Goal: Find specific page/section: Find specific page/section

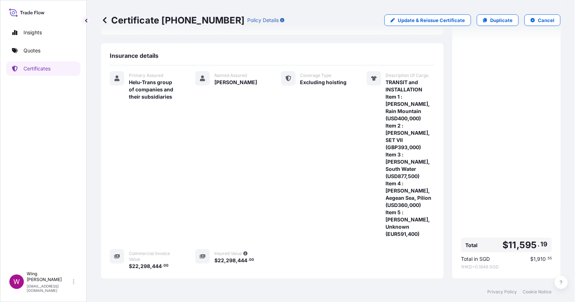
scroll to position [54, 0]
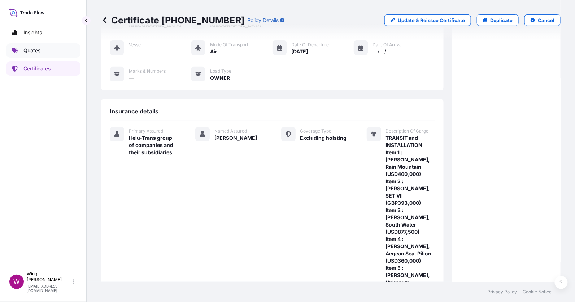
click at [43, 53] on link "Quotes" at bounding box center [43, 50] width 74 height 14
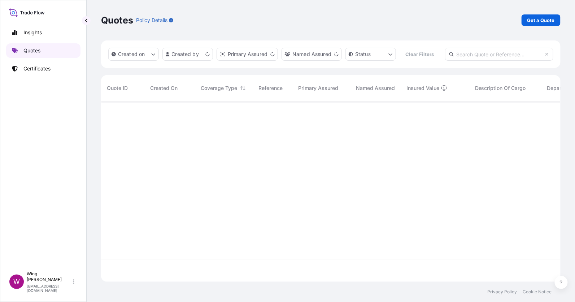
scroll to position [176, 452]
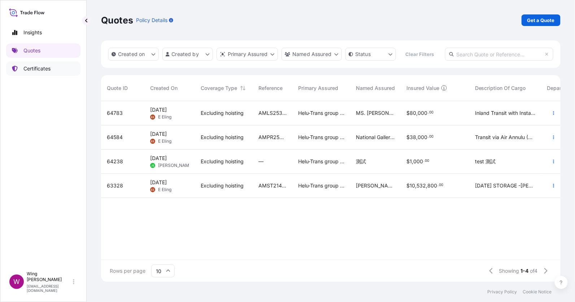
click at [31, 68] on p "Certificates" at bounding box center [36, 68] width 27 height 7
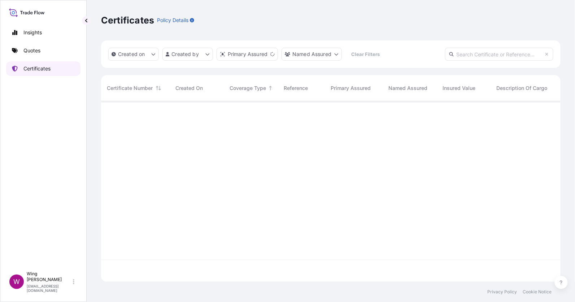
scroll to position [176, 452]
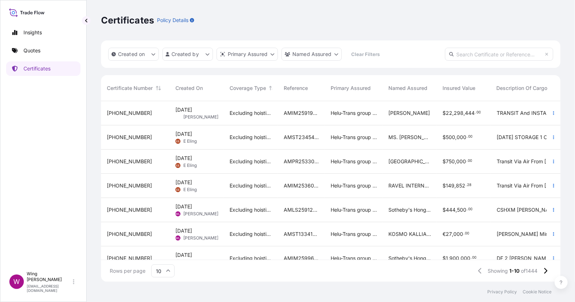
click at [246, 122] on div "Excluding hoisting" at bounding box center [251, 113] width 54 height 24
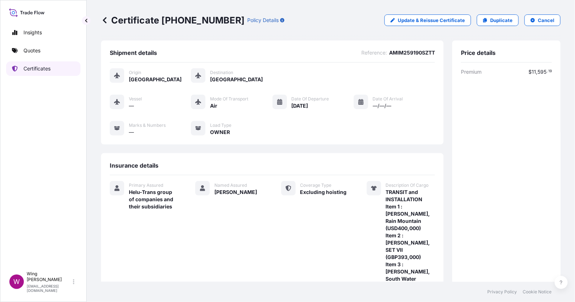
click at [51, 71] on link "Certificates" at bounding box center [43, 68] width 74 height 14
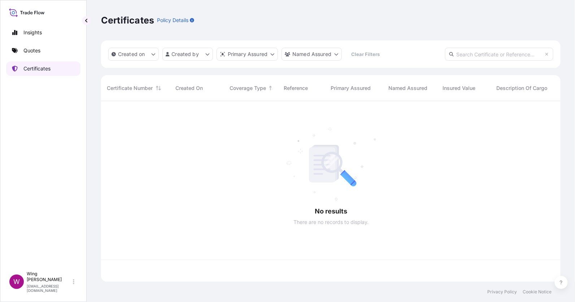
scroll to position [176, 452]
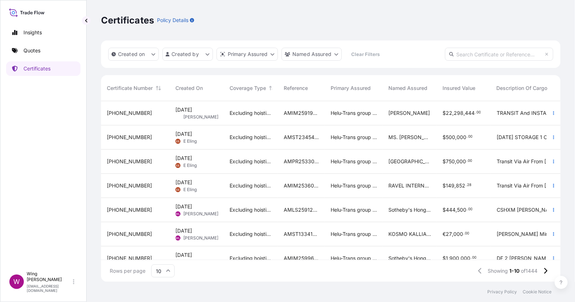
click at [258, 212] on span "Excluding hoisting" at bounding box center [251, 209] width 43 height 7
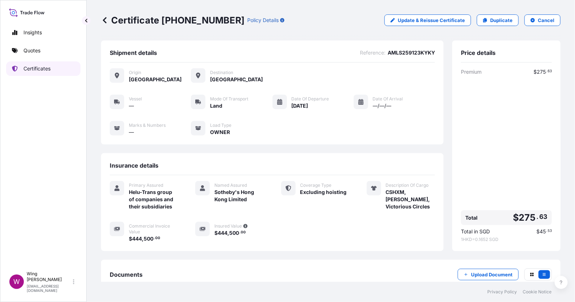
click at [32, 72] on p "Certificates" at bounding box center [36, 68] width 27 height 7
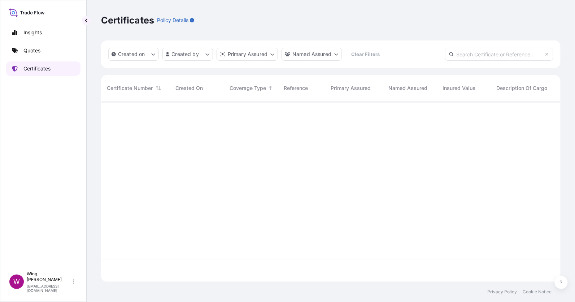
scroll to position [176, 452]
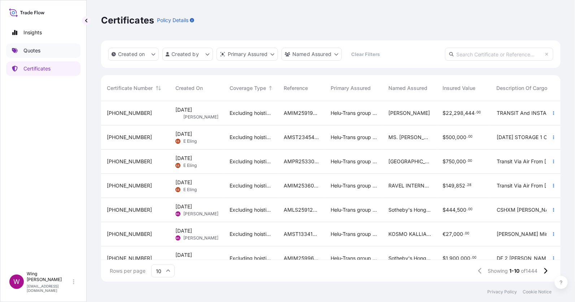
click at [31, 53] on p "Quotes" at bounding box center [31, 50] width 17 height 7
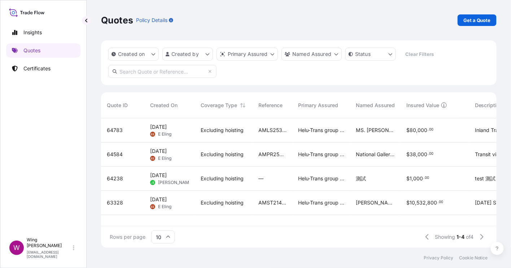
scroll to position [126, 388]
click at [40, 70] on p "Certificates" at bounding box center [36, 68] width 27 height 7
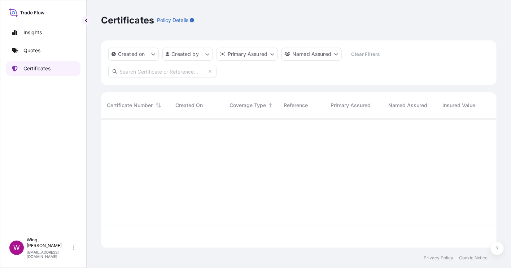
scroll to position [126, 388]
